Goal: Transaction & Acquisition: Book appointment/travel/reservation

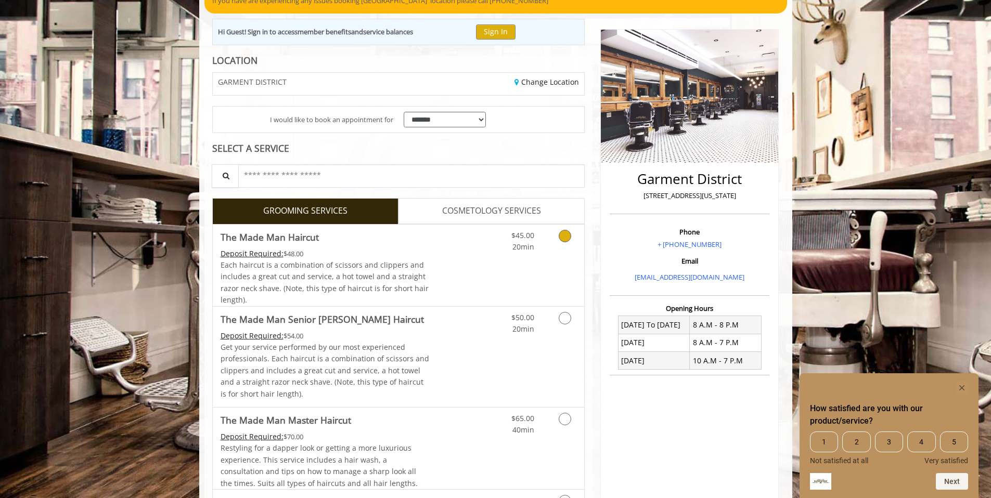
scroll to position [106, 0]
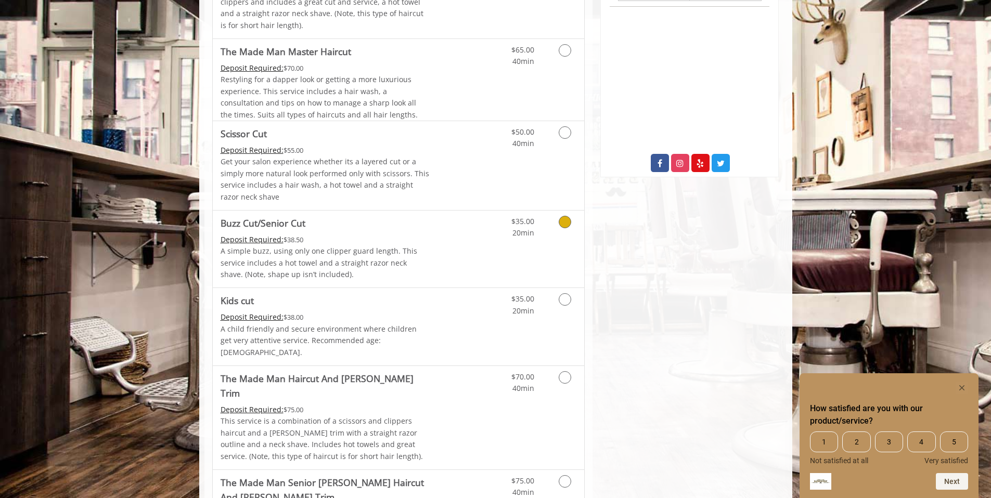
click at [562, 224] on icon "Grooming services" at bounding box center [564, 222] width 12 height 12
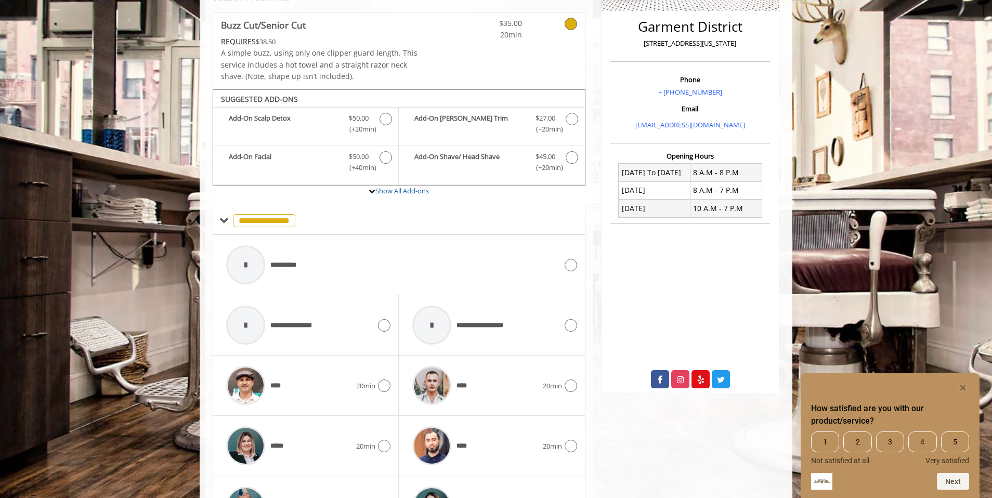
scroll to position [255, 0]
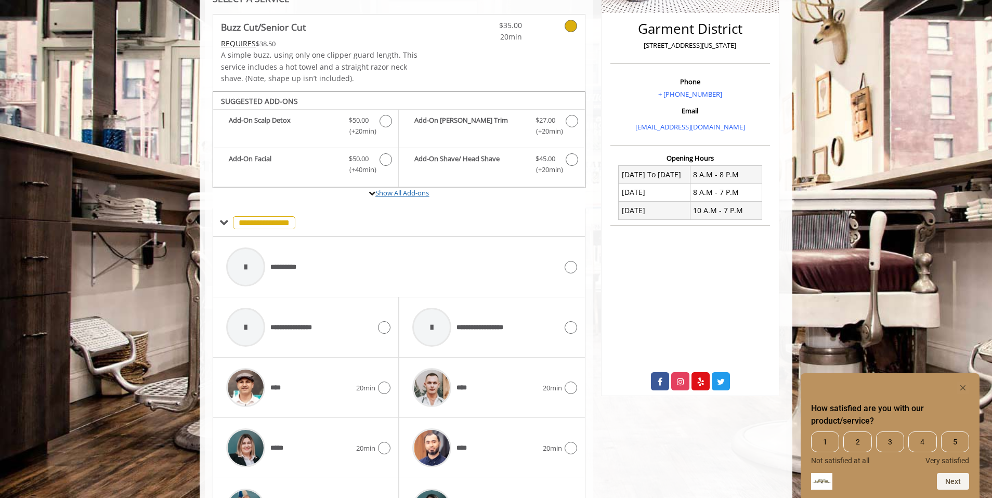
click at [405, 193] on link "Show All Add-ons" at bounding box center [402, 192] width 54 height 9
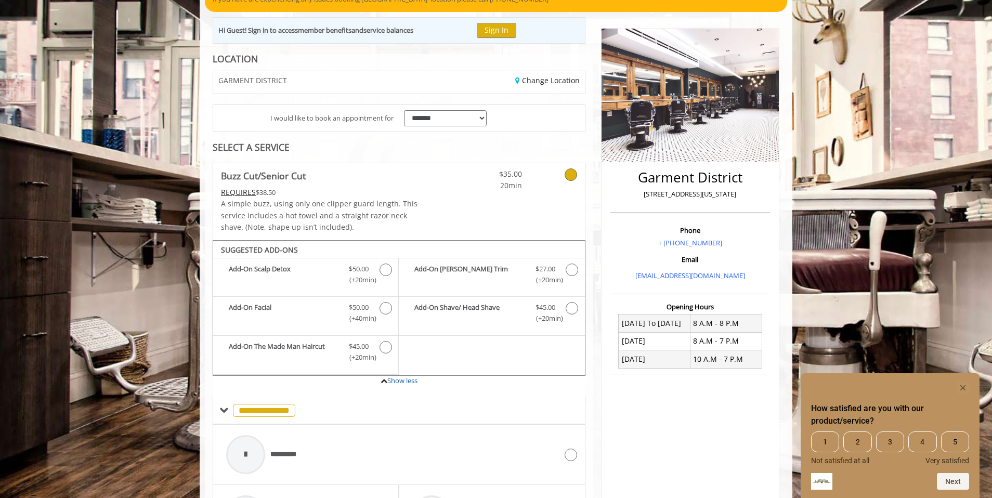
scroll to position [0, 0]
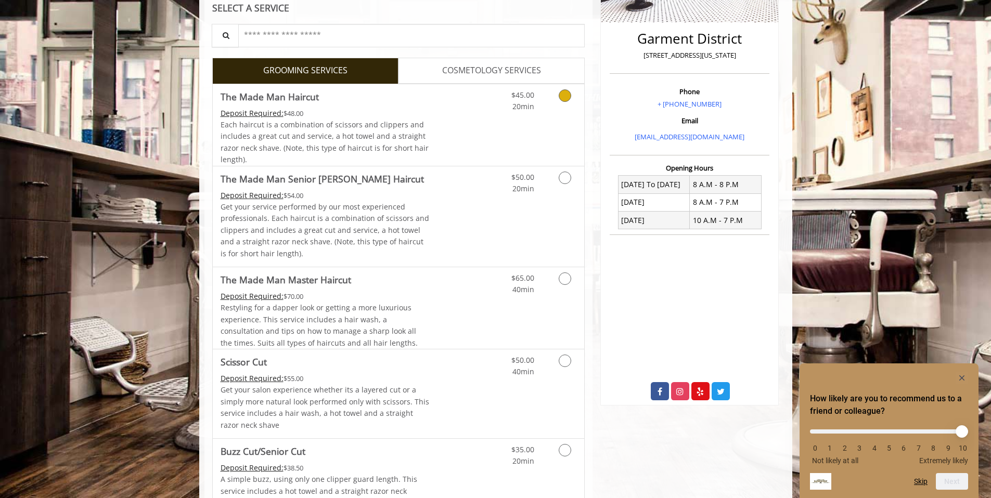
scroll to position [298, 0]
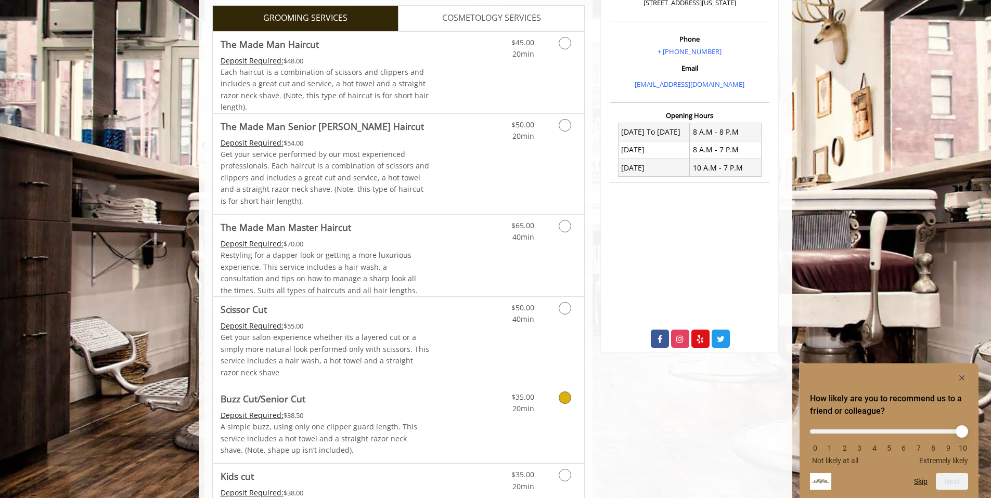
click at [553, 405] on link "Grooming services" at bounding box center [563, 400] width 27 height 29
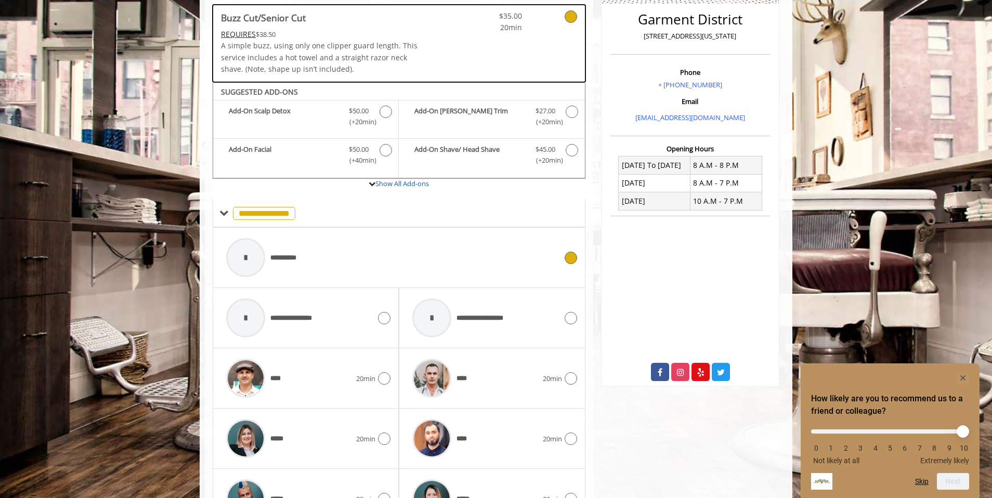
scroll to position [132, 0]
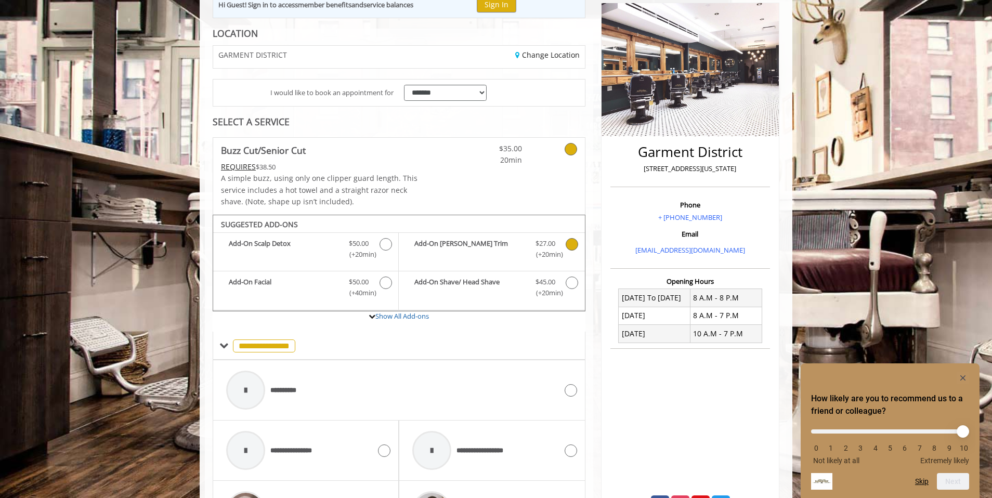
click at [569, 243] on icon "Buzz Cut/Senior Cut Add-onS" at bounding box center [572, 244] width 12 height 12
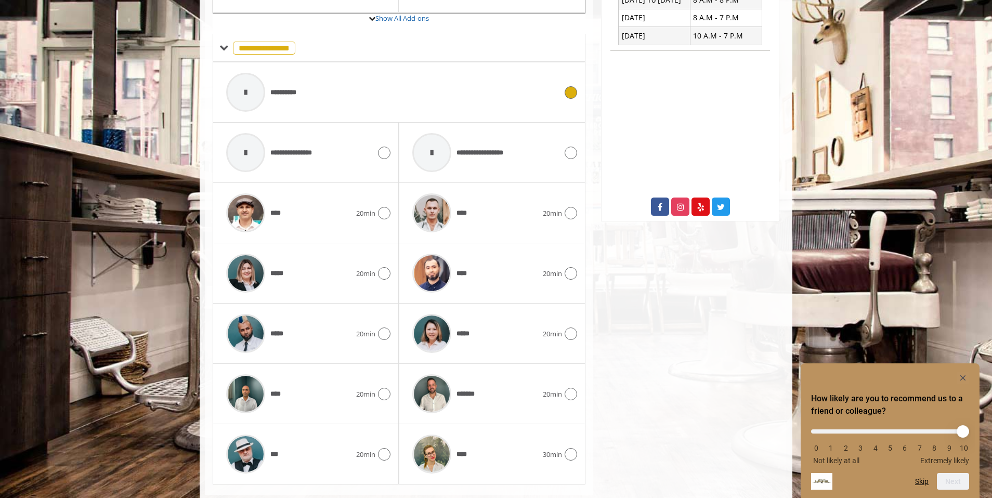
scroll to position [453, 0]
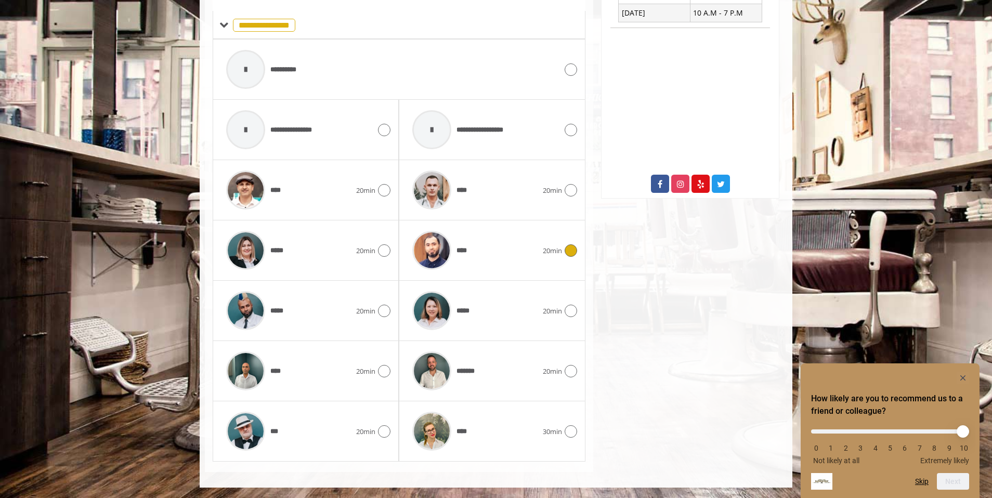
click at [533, 253] on div "****" at bounding box center [474, 250] width 135 height 49
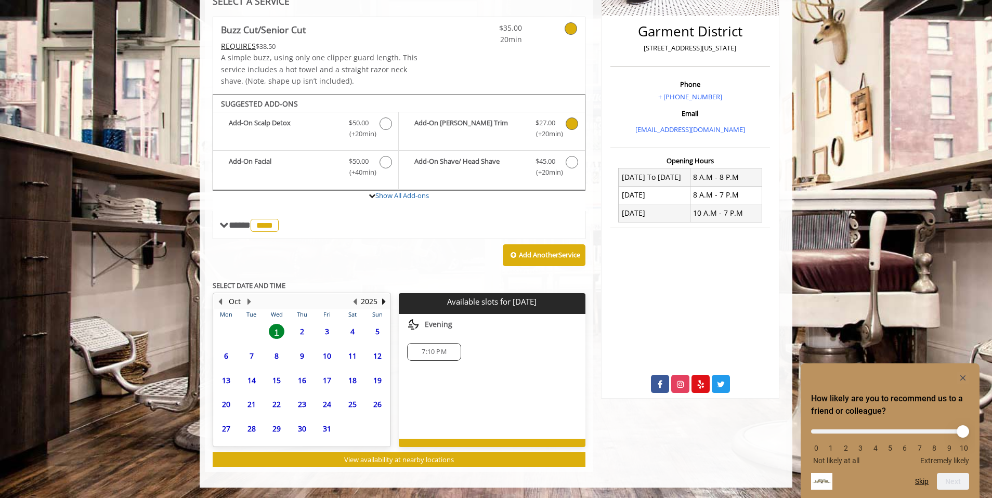
scroll to position [255, 0]
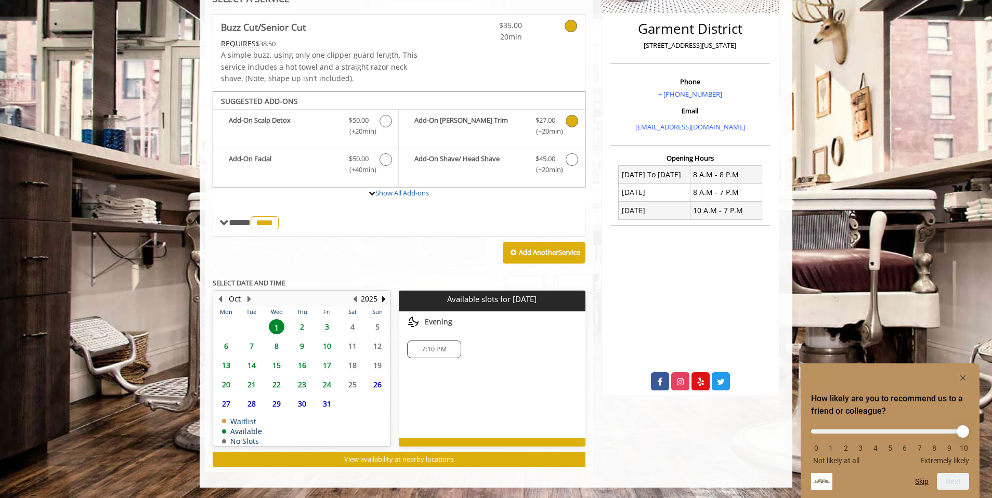
click at [252, 343] on span "7" at bounding box center [252, 346] width 16 height 15
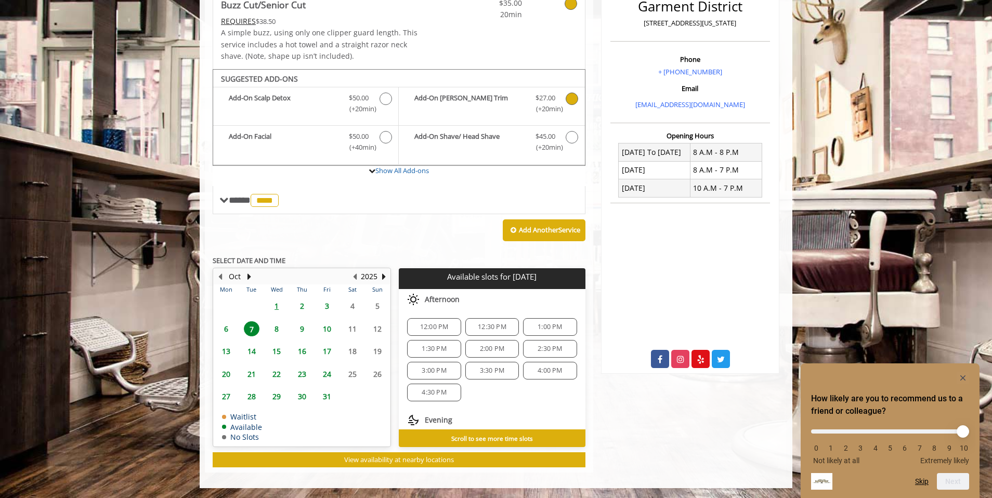
scroll to position [278, 0]
click at [230, 326] on span "6" at bounding box center [226, 328] width 16 height 15
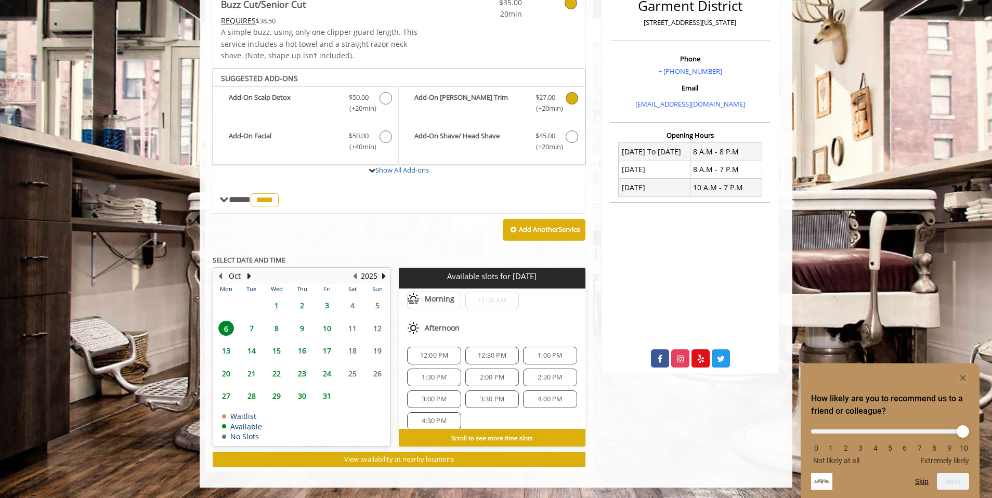
scroll to position [80, 0]
click at [274, 303] on span "1" at bounding box center [277, 305] width 16 height 15
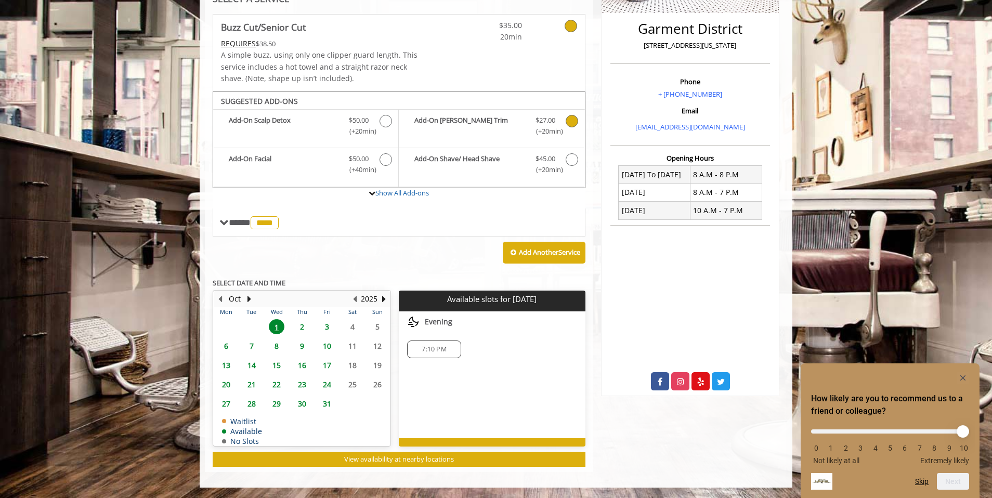
click at [296, 327] on span "2" at bounding box center [302, 326] width 16 height 15
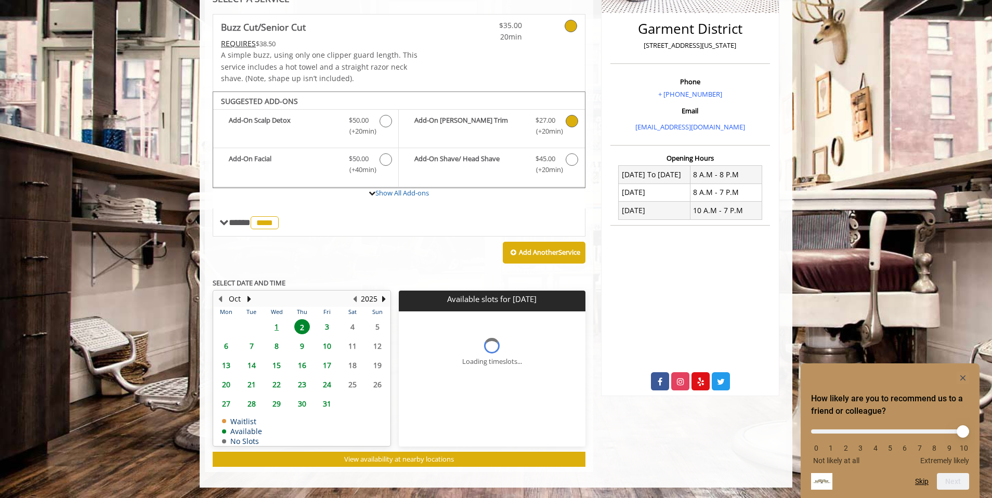
scroll to position [278, 0]
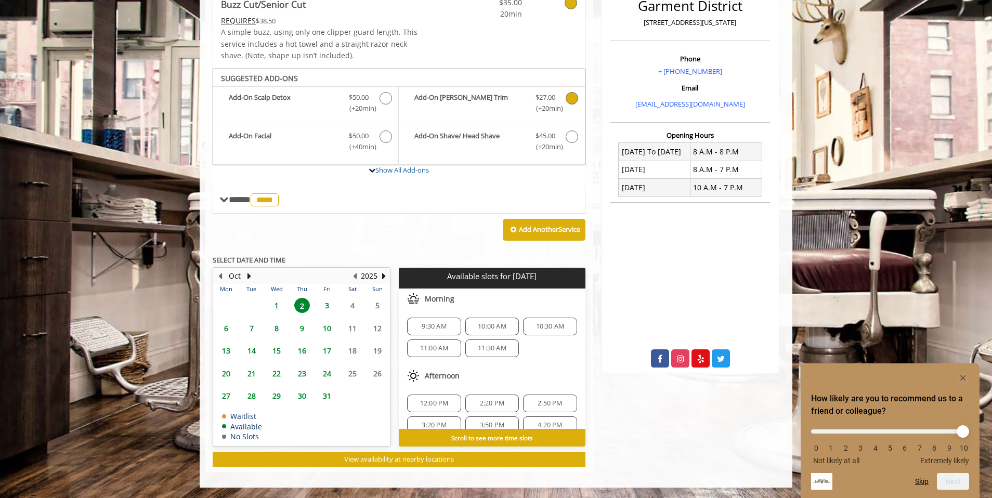
click at [323, 306] on span "3" at bounding box center [327, 305] width 16 height 15
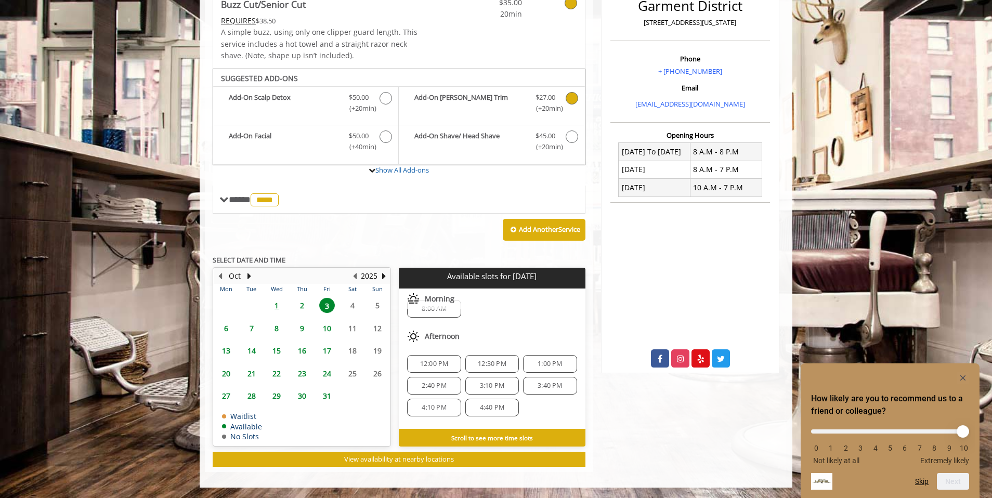
scroll to position [18, 0]
click at [303, 304] on span "2" at bounding box center [302, 305] width 16 height 15
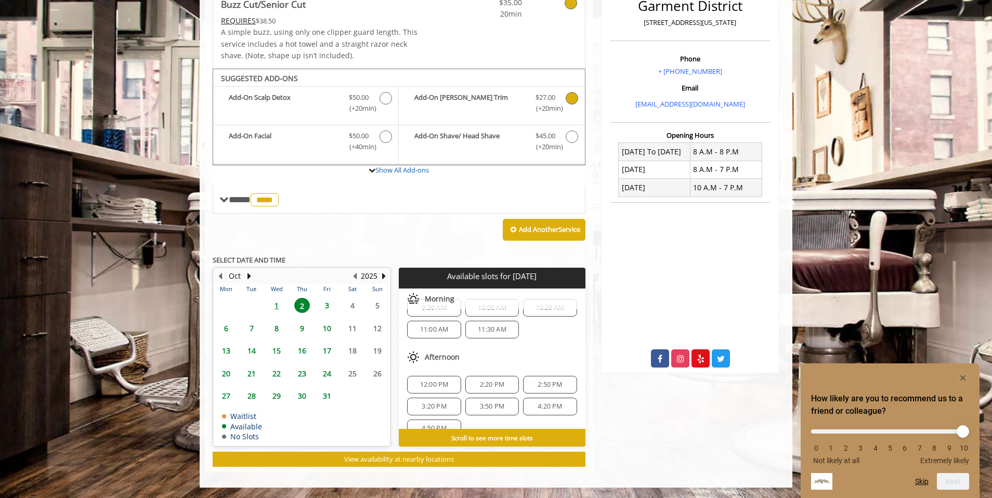
scroll to position [20, 0]
click at [224, 327] on span "6" at bounding box center [226, 328] width 16 height 15
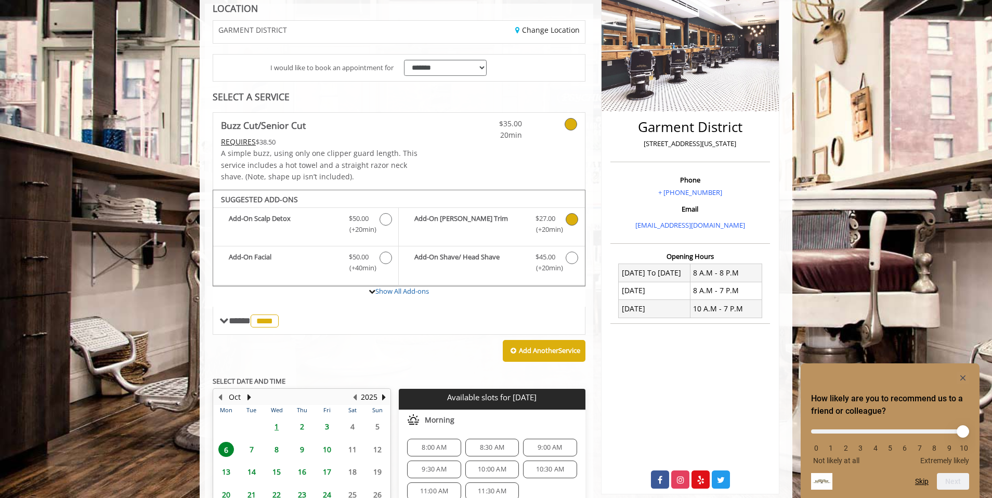
scroll to position [92, 0]
